Goal: Task Accomplishment & Management: Use online tool/utility

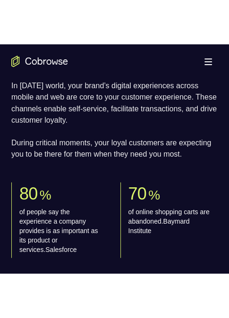
scroll to position [661, 0]
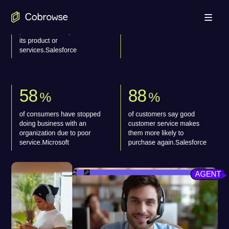
click at [210, 13] on button "Open main menu" at bounding box center [208, 17] width 19 height 19
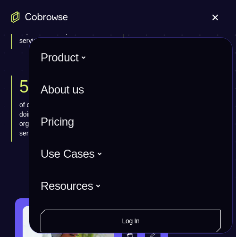
click at [215, 14] on button "Open main menu" at bounding box center [215, 17] width 19 height 19
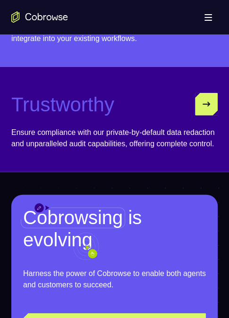
scroll to position [0, 0]
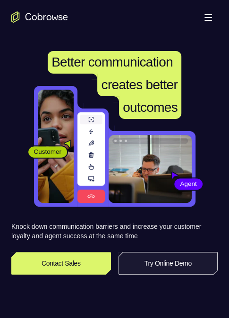
click at [181, 229] on link "Try Online Demo" at bounding box center [169, 263] width 100 height 23
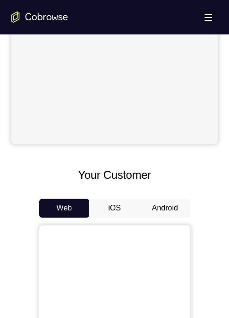
scroll to position [378, 0]
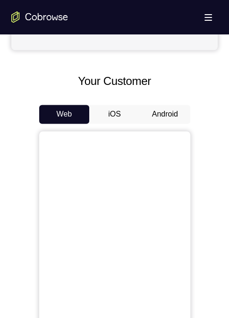
click at [162, 115] on button "Android" at bounding box center [165, 114] width 51 height 19
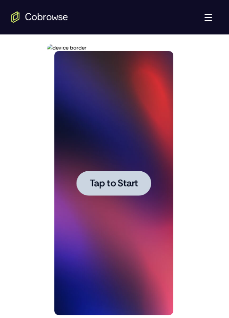
scroll to position [0, 0]
drag, startPoint x: 105, startPoint y: 183, endPoint x: 81, endPoint y: 185, distance: 24.2
click at [104, 183] on span "Tap to Start" at bounding box center [114, 182] width 48 height 9
click at [103, 183] on div at bounding box center [113, 183] width 119 height 264
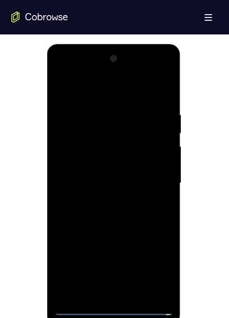
click at [116, 299] on div at bounding box center [113, 183] width 119 height 264
click at [113, 306] on div at bounding box center [113, 183] width 119 height 264
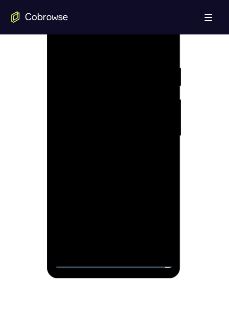
click at [155, 218] on div at bounding box center [113, 136] width 119 height 264
click at [64, 23] on div at bounding box center [113, 136] width 119 height 264
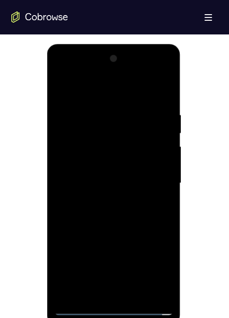
click at [152, 177] on div at bounding box center [113, 183] width 119 height 264
click at [115, 180] on div at bounding box center [113, 183] width 119 height 264
click at [110, 180] on div at bounding box center [113, 183] width 119 height 264
click at [119, 180] on div at bounding box center [113, 183] width 119 height 264
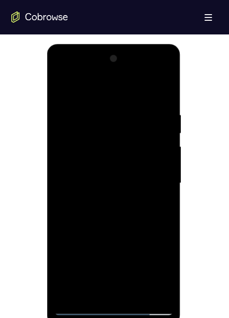
click at [117, 178] on div at bounding box center [113, 183] width 119 height 264
click at [116, 179] on div at bounding box center [113, 183] width 119 height 264
drag, startPoint x: 116, startPoint y: 180, endPoint x: 116, endPoint y: 188, distance: 8.5
click at [116, 187] on div at bounding box center [113, 183] width 119 height 264
click at [116, 188] on div at bounding box center [113, 183] width 119 height 264
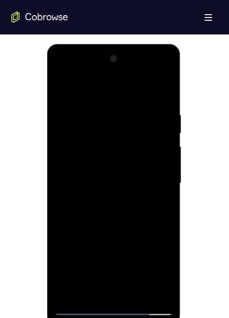
click at [116, 187] on div at bounding box center [113, 183] width 119 height 264
click at [115, 187] on div at bounding box center [113, 183] width 119 height 264
click at [114, 186] on div at bounding box center [113, 183] width 119 height 264
click at [118, 197] on div at bounding box center [113, 183] width 119 height 264
drag, startPoint x: 90, startPoint y: 209, endPoint x: 77, endPoint y: 180, distance: 31.5
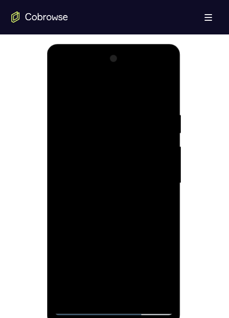
click at [90, 212] on div at bounding box center [113, 183] width 119 height 264
click at [77, 305] on div at bounding box center [113, 183] width 119 height 264
drag, startPoint x: 86, startPoint y: 354, endPoint x: 76, endPoint y: 305, distance: 50.6
click at [76, 305] on div at bounding box center [113, 183] width 119 height 264
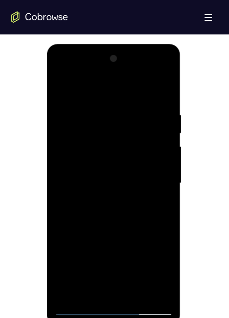
click at [76, 305] on div at bounding box center [113, 183] width 119 height 264
drag, startPoint x: 76, startPoint y: 305, endPoint x: 79, endPoint y: 313, distance: 9.1
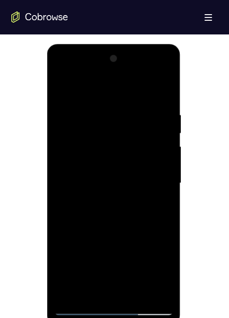
click at [76, 305] on div at bounding box center [113, 183] width 119 height 264
click at [79, 313] on div at bounding box center [113, 183] width 119 height 264
drag, startPoint x: 61, startPoint y: 68, endPoint x: 113, endPoint y: 87, distance: 55.7
click at [61, 68] on div at bounding box center [113, 183] width 119 height 264
click at [153, 68] on div at bounding box center [113, 183] width 119 height 264
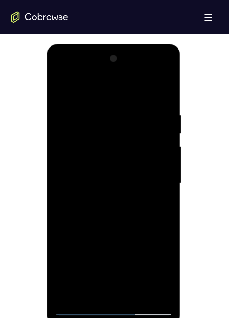
click at [162, 85] on div at bounding box center [113, 183] width 119 height 264
click at [62, 68] on div at bounding box center [113, 183] width 119 height 264
drag, startPoint x: 73, startPoint y: 152, endPoint x: 85, endPoint y: 110, distance: 43.2
click at [73, 152] on div at bounding box center [113, 183] width 119 height 264
click at [115, 180] on div at bounding box center [113, 183] width 119 height 264
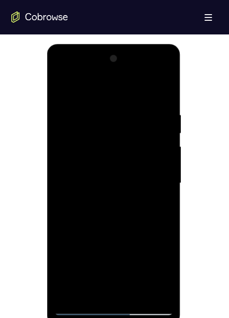
click at [115, 180] on div at bounding box center [113, 183] width 119 height 264
click at [115, 179] on div at bounding box center [113, 183] width 119 height 264
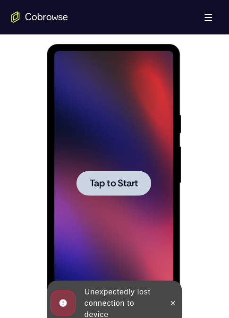
click at [115, 178] on span "Tap to Start" at bounding box center [114, 182] width 48 height 9
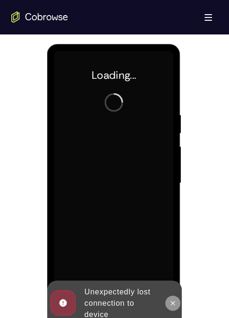
click at [168, 303] on button at bounding box center [172, 303] width 15 height 15
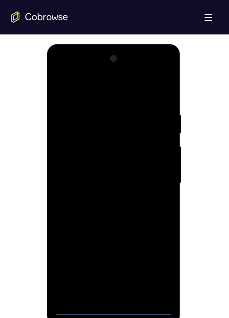
scroll to position [503, 0]
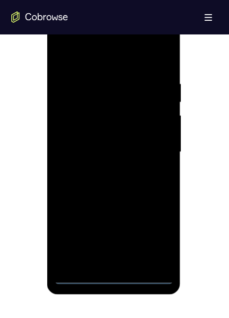
click at [111, 274] on div at bounding box center [113, 152] width 119 height 264
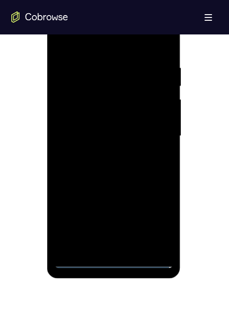
click at [111, 254] on div at bounding box center [113, 136] width 119 height 264
click at [113, 258] on div at bounding box center [113, 136] width 119 height 264
click at [156, 218] on div at bounding box center [113, 136] width 119 height 264
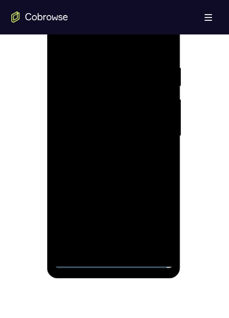
scroll to position [472, 0]
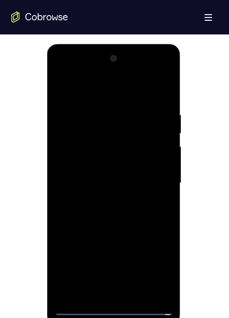
drag, startPoint x: 61, startPoint y: 68, endPoint x: 65, endPoint y: 71, distance: 5.4
click at [61, 68] on div at bounding box center [113, 183] width 119 height 264
click at [155, 175] on div at bounding box center [113, 183] width 119 height 264
click at [124, 181] on div at bounding box center [113, 183] width 119 height 264
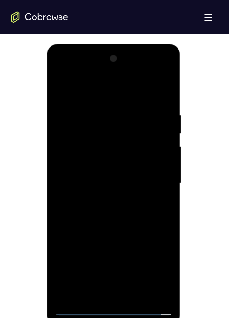
click at [124, 181] on div at bounding box center [113, 183] width 119 height 264
click at [101, 184] on div at bounding box center [113, 183] width 119 height 264
click at [120, 198] on div at bounding box center [113, 183] width 119 height 264
click at [77, 303] on div at bounding box center [113, 183] width 119 height 264
click at [76, 303] on div at bounding box center [113, 183] width 119 height 264
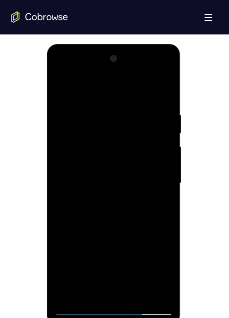
click at [76, 303] on div at bounding box center [113, 183] width 119 height 264
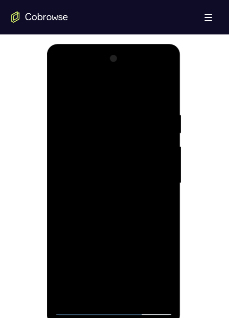
click at [76, 303] on div at bounding box center [113, 183] width 119 height 264
click at [71, 299] on div at bounding box center [113, 183] width 119 height 264
click at [68, 297] on div at bounding box center [113, 183] width 119 height 264
drag, startPoint x: 69, startPoint y: 301, endPoint x: 72, endPoint y: 306, distance: 5.7
click at [72, 306] on div at bounding box center [113, 183] width 119 height 264
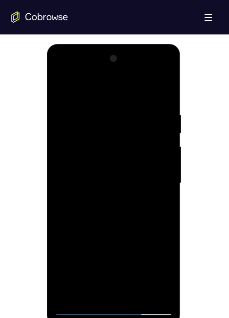
click at [78, 312] on div at bounding box center [113, 183] width 119 height 264
click at [81, 306] on div at bounding box center [113, 183] width 119 height 264
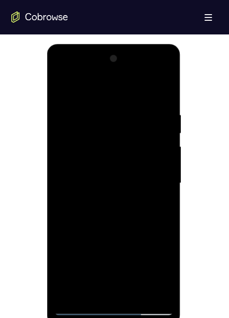
click at [80, 306] on div at bounding box center [113, 183] width 119 height 264
click at [68, 289] on div at bounding box center [113, 183] width 119 height 264
drag, startPoint x: 70, startPoint y: 290, endPoint x: 69, endPoint y: 296, distance: 5.7
click at [70, 294] on div at bounding box center [113, 183] width 119 height 264
click at [69, 296] on div at bounding box center [113, 183] width 119 height 264
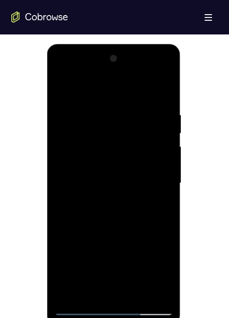
click at [69, 297] on div at bounding box center [113, 183] width 119 height 264
drag, startPoint x: 69, startPoint y: 297, endPoint x: 71, endPoint y: 302, distance: 5.1
click at [69, 299] on div at bounding box center [113, 183] width 119 height 264
click at [71, 302] on div at bounding box center [113, 183] width 119 height 264
click at [124, 218] on div at bounding box center [113, 183] width 119 height 264
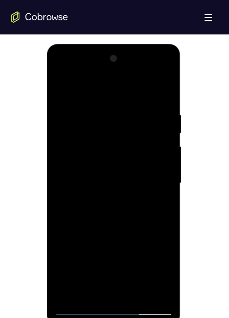
drag, startPoint x: 88, startPoint y: 208, endPoint x: 95, endPoint y: 210, distance: 6.9
click at [88, 208] on div at bounding box center [113, 183] width 119 height 264
click at [100, 195] on div at bounding box center [113, 183] width 119 height 264
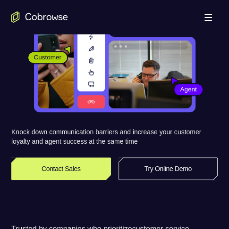
scroll to position [94, 0]
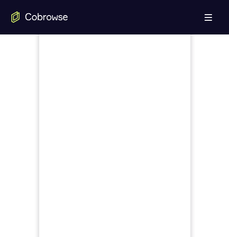
scroll to position [331, 0]
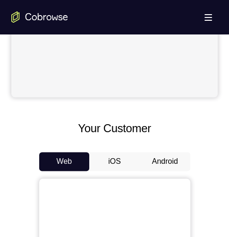
click at [159, 163] on button "Android" at bounding box center [165, 161] width 51 height 19
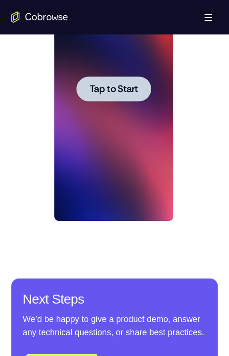
scroll to position [519, 0]
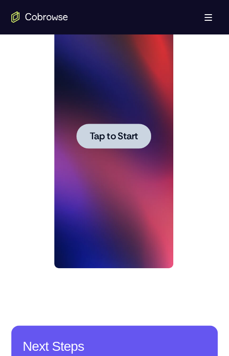
click at [127, 140] on span "Tap to Start" at bounding box center [114, 135] width 48 height 9
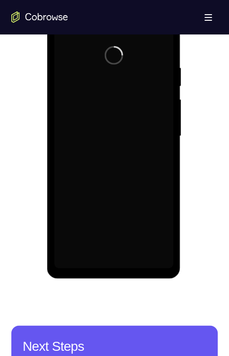
click at [127, 140] on div at bounding box center [113, 136] width 119 height 264
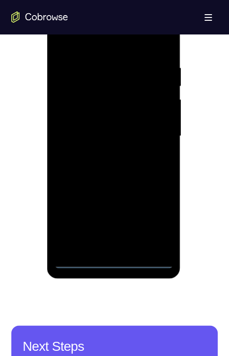
click at [114, 237] on div at bounding box center [113, 136] width 119 height 264
click at [113, 237] on div at bounding box center [113, 136] width 119 height 264
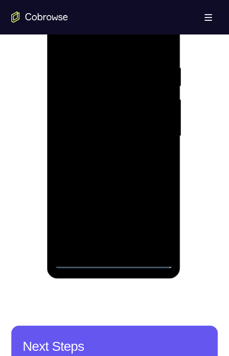
click at [113, 237] on div at bounding box center [113, 136] width 119 height 264
click at [151, 218] on div at bounding box center [113, 136] width 119 height 264
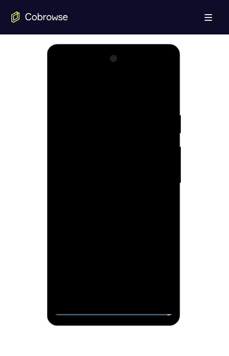
click at [59, 69] on div at bounding box center [113, 183] width 119 height 264
click at [151, 178] on div at bounding box center [113, 183] width 119 height 264
click at [100, 197] on div at bounding box center [113, 183] width 119 height 264
click at [107, 169] on div at bounding box center [113, 183] width 119 height 264
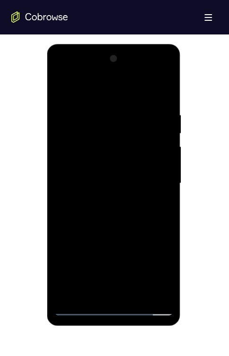
click at [130, 159] on div at bounding box center [113, 183] width 119 height 264
click at [127, 184] on div at bounding box center [113, 183] width 119 height 264
click at [127, 236] on div at bounding box center [113, 183] width 119 height 264
